Goal: Find specific page/section: Find specific page/section

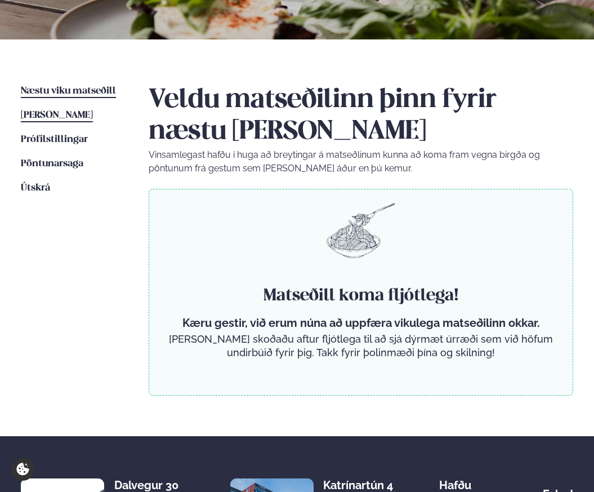
click at [79, 117] on span "[PERSON_NAME]" at bounding box center [57, 115] width 72 height 10
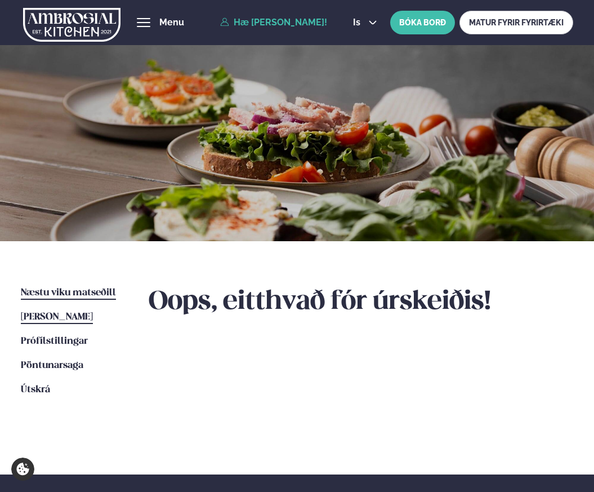
click at [55, 289] on span "Næstu viku matseðill" at bounding box center [68, 293] width 95 height 10
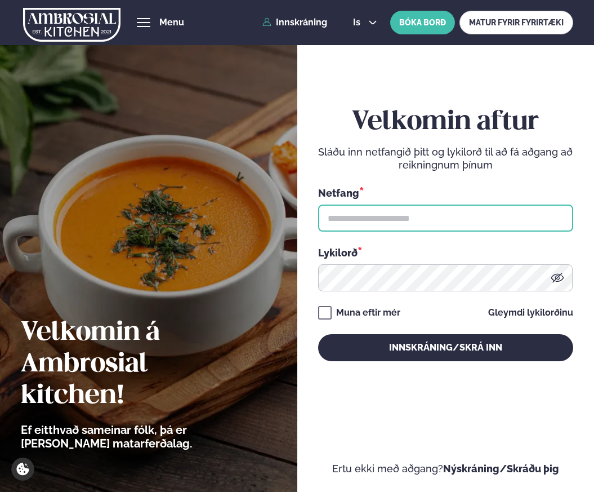
click at [358, 221] on input "text" at bounding box center [445, 218] width 255 height 27
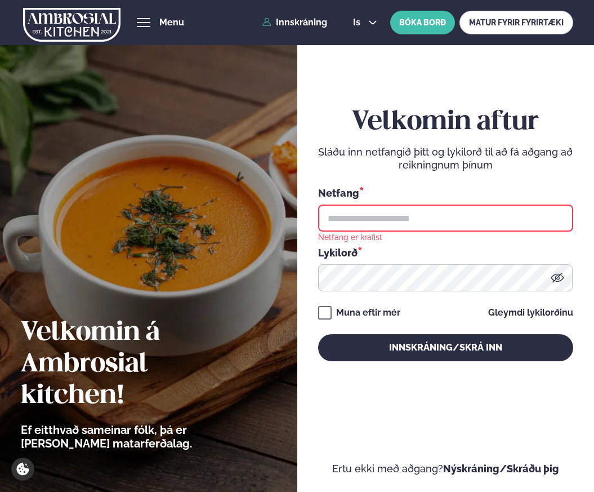
type input "**********"
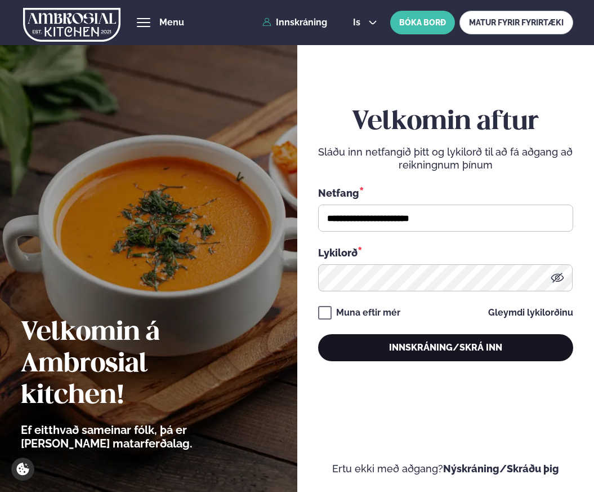
click at [383, 354] on button "Innskráning/Skrá inn" at bounding box center [445, 347] width 255 height 27
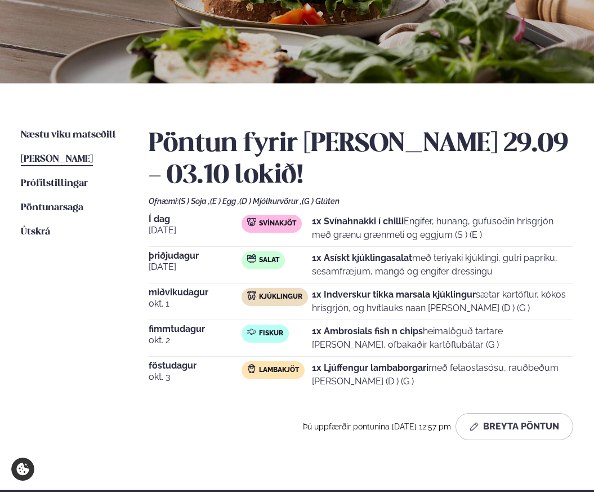
scroll to position [158, 0]
